Goal: Information Seeking & Learning: Learn about a topic

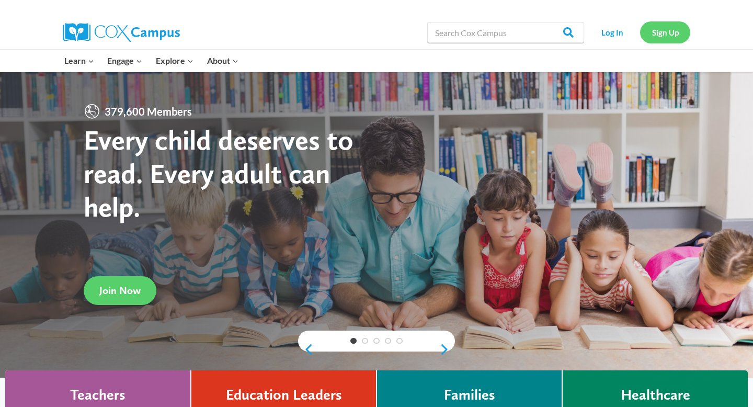
click at [663, 33] on link "Sign Up" at bounding box center [665, 31] width 50 height 21
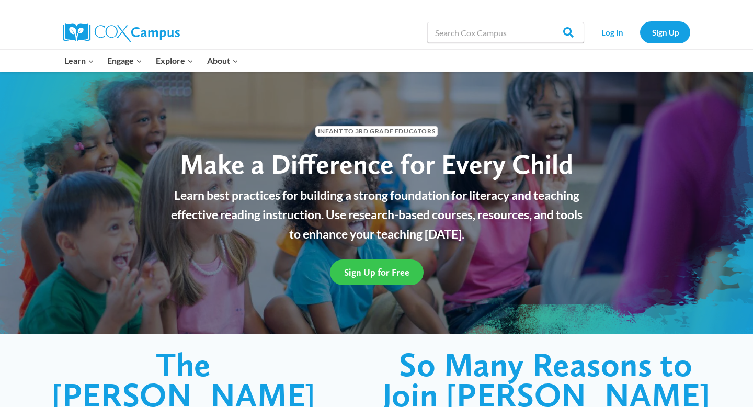
click at [373, 273] on span "Sign Up for Free" at bounding box center [376, 272] width 65 height 11
click at [371, 272] on span "Sign Up for Free" at bounding box center [376, 272] width 65 height 11
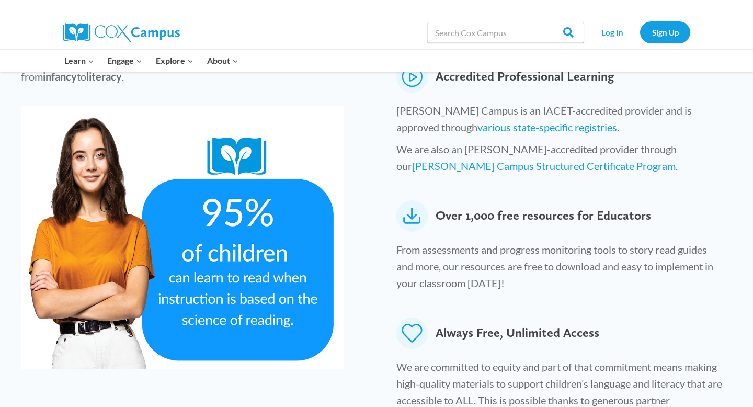
scroll to position [510, 0]
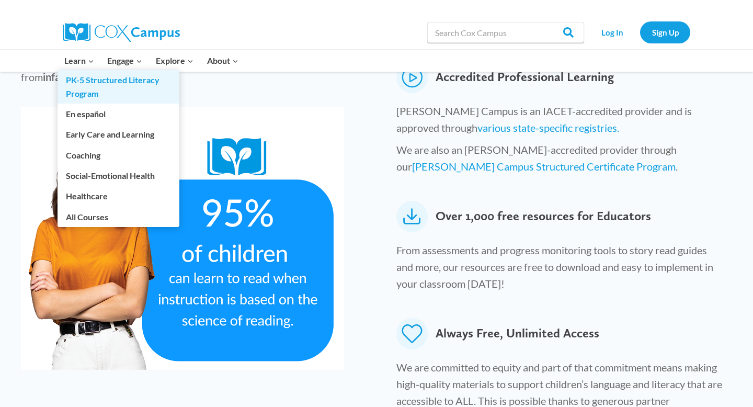
click at [79, 78] on link "PK-5 Structured Literacy Program" at bounding box center [119, 86] width 122 height 33
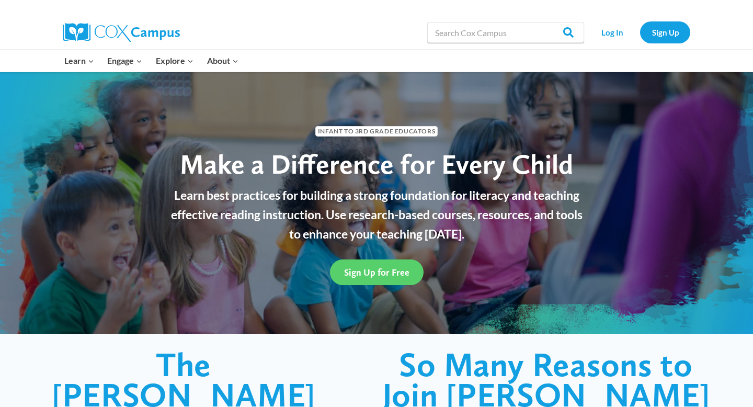
scroll to position [17, 0]
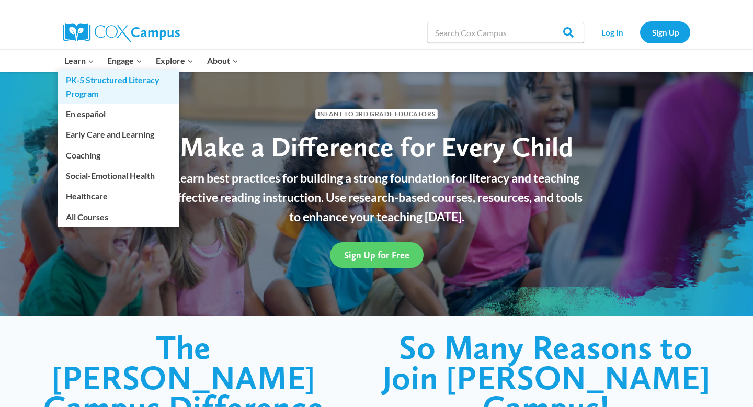
click at [87, 89] on link "PK-5 Structured Literacy Program" at bounding box center [119, 86] width 122 height 33
